Goal: Information Seeking & Learning: Learn about a topic

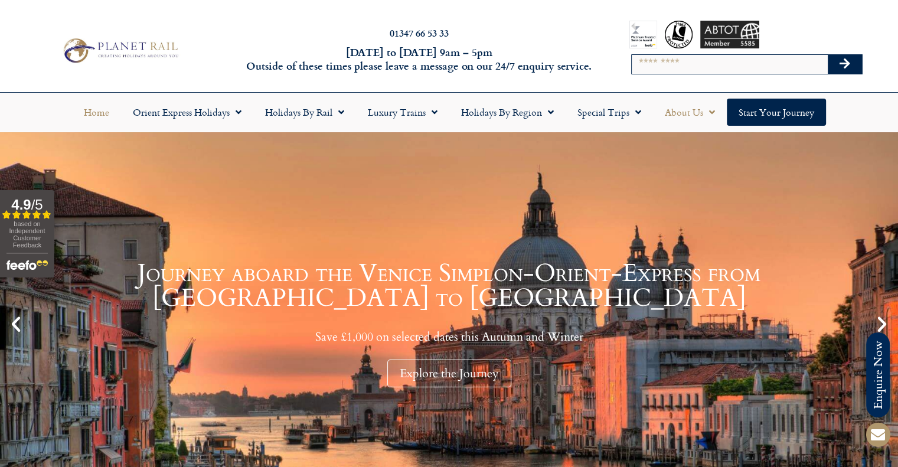
click at [681, 119] on link "About Us" at bounding box center [690, 112] width 74 height 27
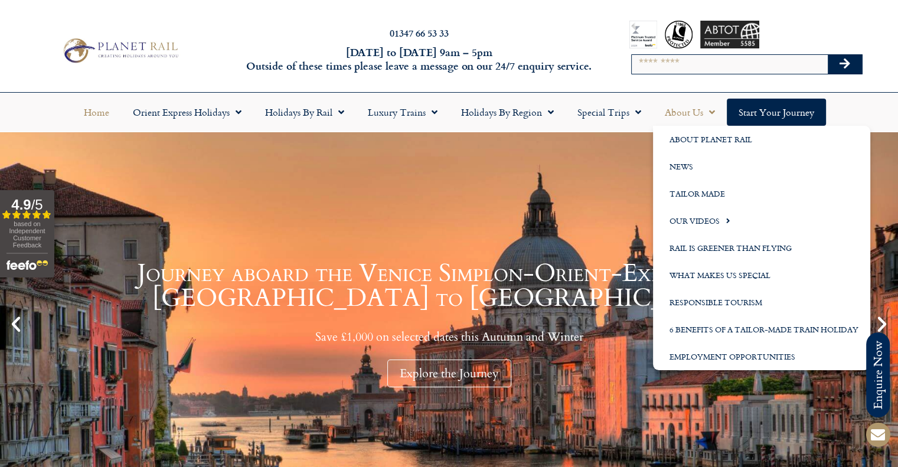
click at [682, 114] on link "About Us" at bounding box center [690, 112] width 74 height 27
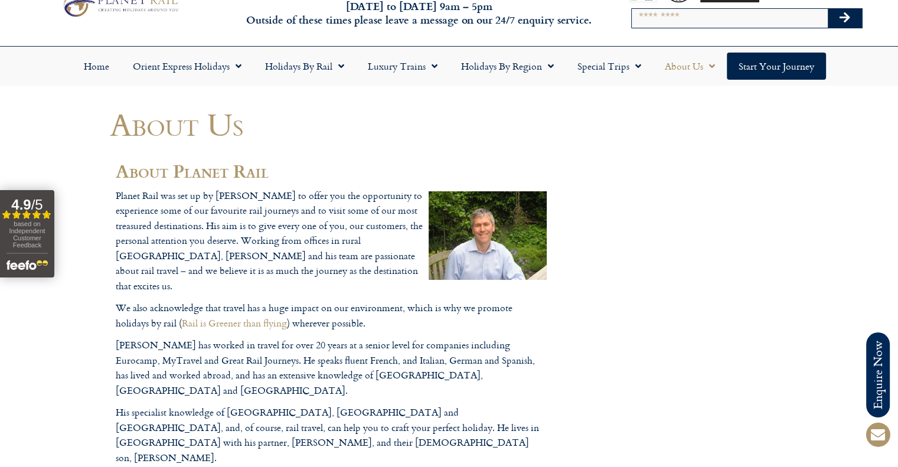
scroll to position [59, 0]
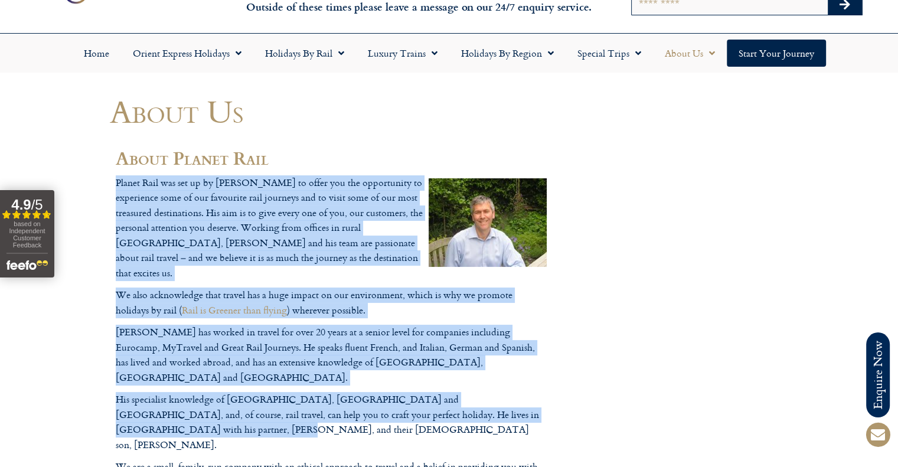
drag, startPoint x: 116, startPoint y: 180, endPoint x: 546, endPoint y: 382, distance: 475.7
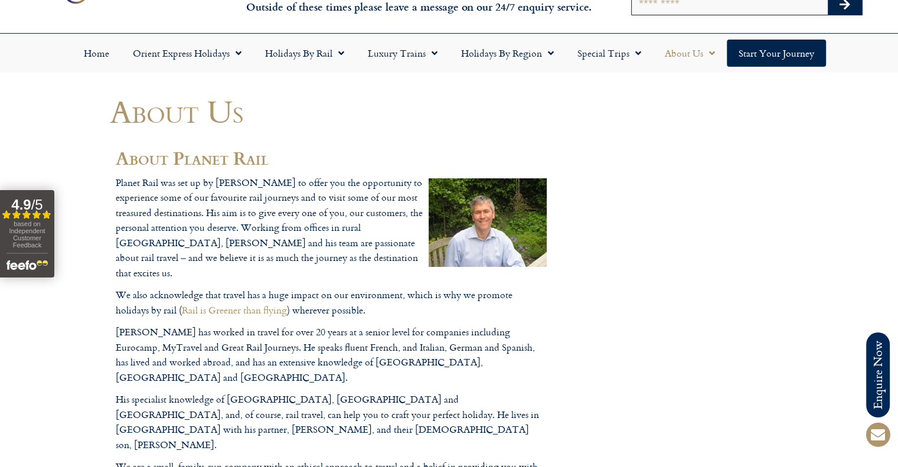
click at [371, 261] on p "Planet Rail was set up by Guy Saunders to offer you the opportunity to experien…" at bounding box center [331, 228] width 431 height 106
